Goal: Find specific page/section: Find specific page/section

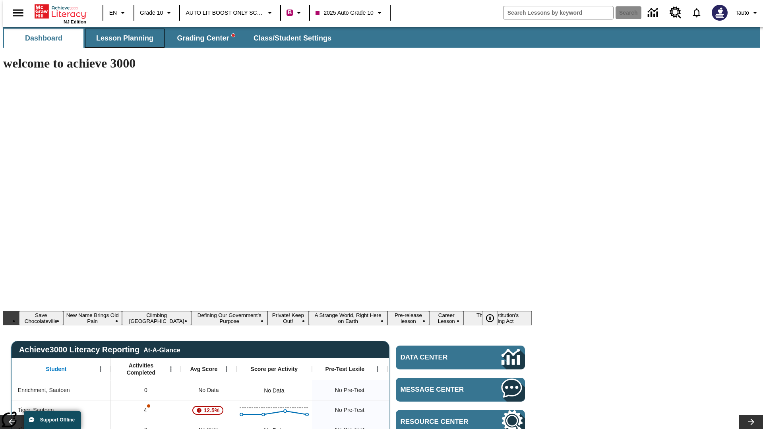
click at [122, 38] on span "Lesson Planning" at bounding box center [124, 38] width 57 height 9
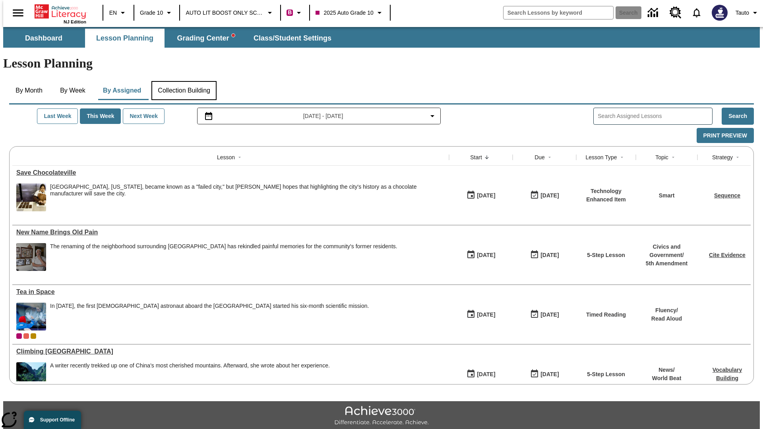
click at [184, 81] on button "Collection Building" at bounding box center [183, 90] width 65 height 19
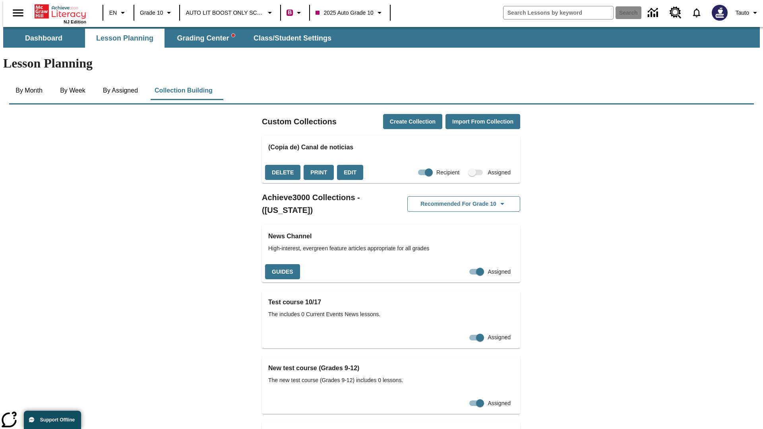
checkbox input "true"
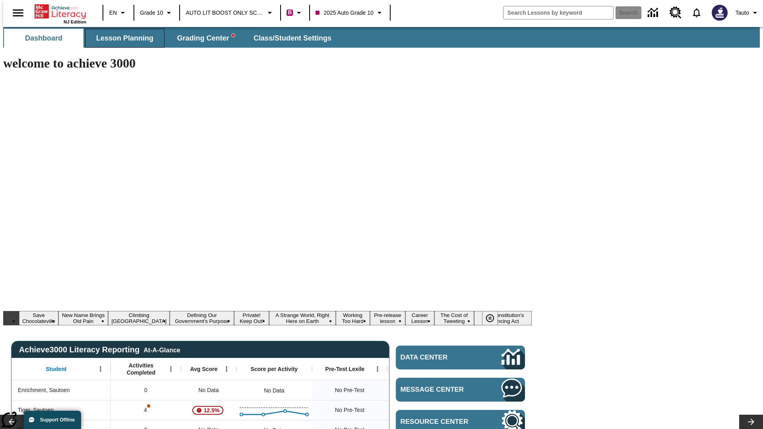
click at [122, 38] on span "Lesson Planning" at bounding box center [124, 38] width 57 height 9
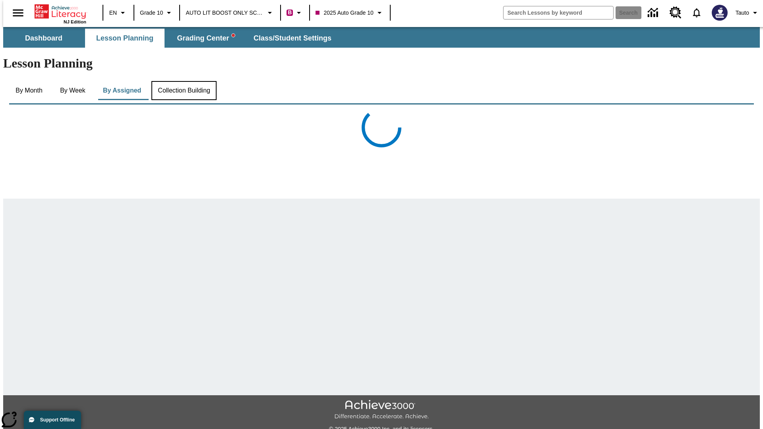
click at [184, 81] on button "Collection Building" at bounding box center [183, 90] width 65 height 19
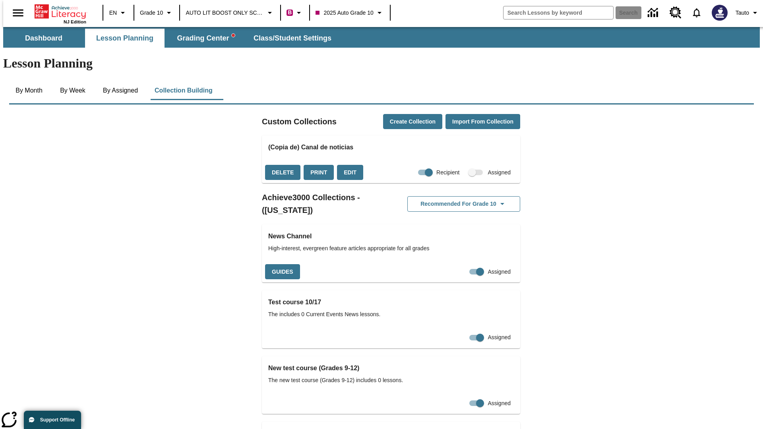
checkbox input "false"
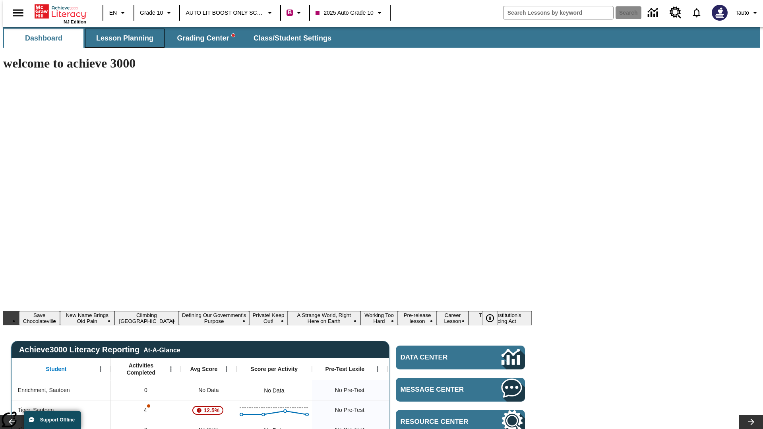
click at [122, 38] on span "Lesson Planning" at bounding box center [124, 38] width 57 height 9
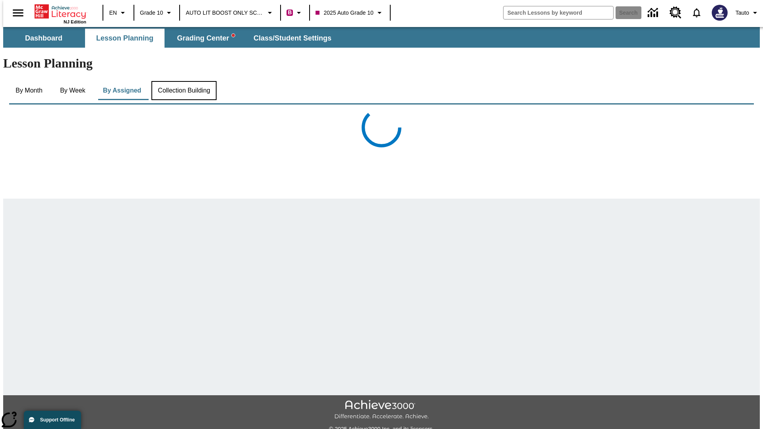
click at [184, 81] on button "Collection Building" at bounding box center [183, 90] width 65 height 19
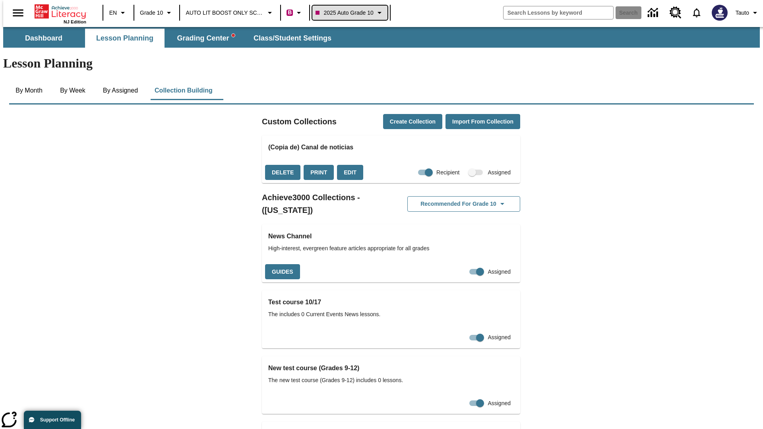
click at [349, 13] on span "2025 Auto Grade 10" at bounding box center [344, 13] width 58 height 8
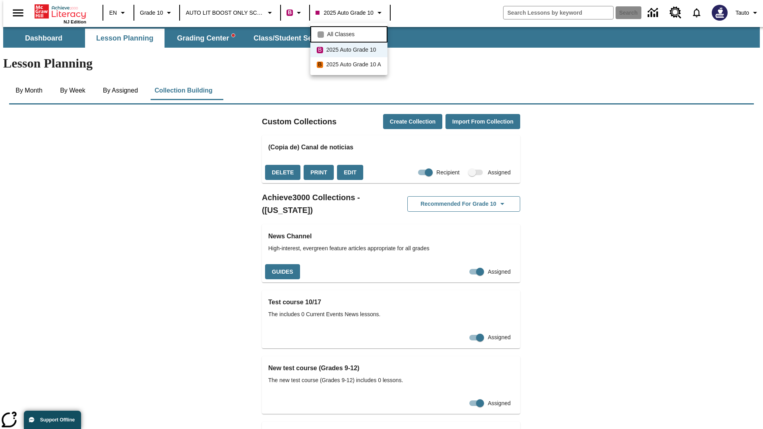
click at [350, 33] on span "All Classes" at bounding box center [340, 34] width 27 height 8
